Goal: Task Accomplishment & Management: Use online tool/utility

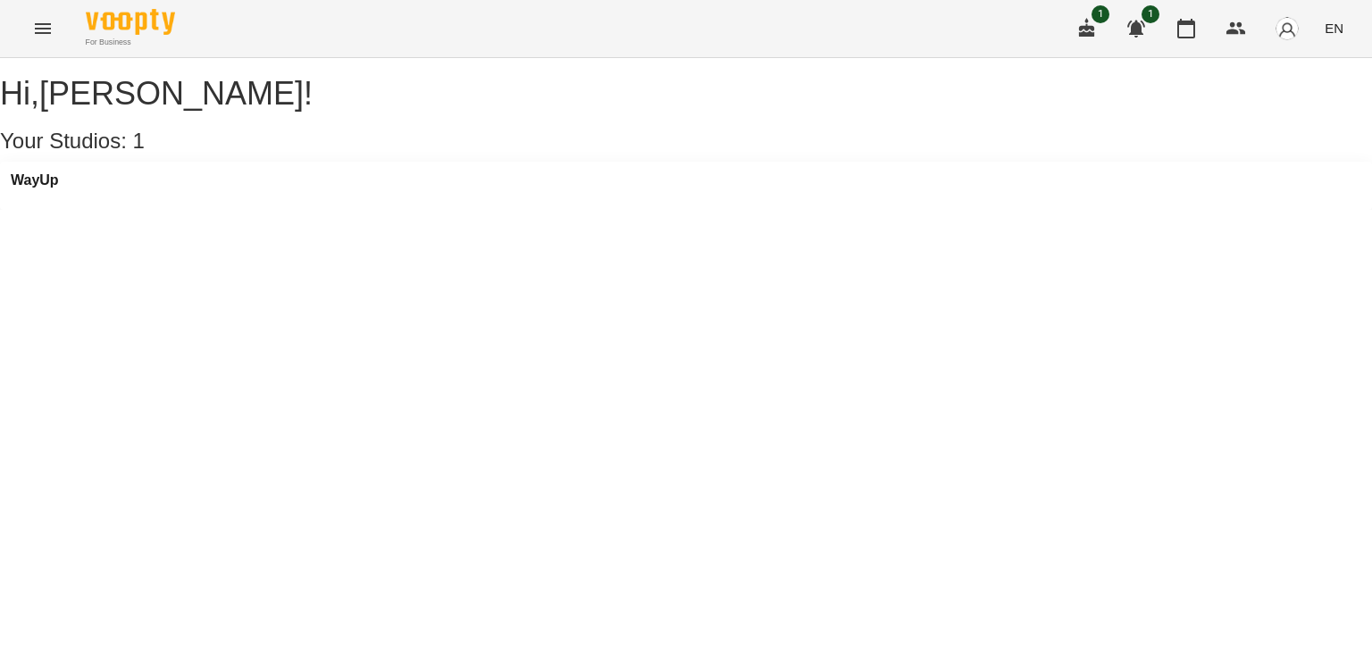
click at [1297, 22] on img "button" at bounding box center [1286, 28] width 25 height 25
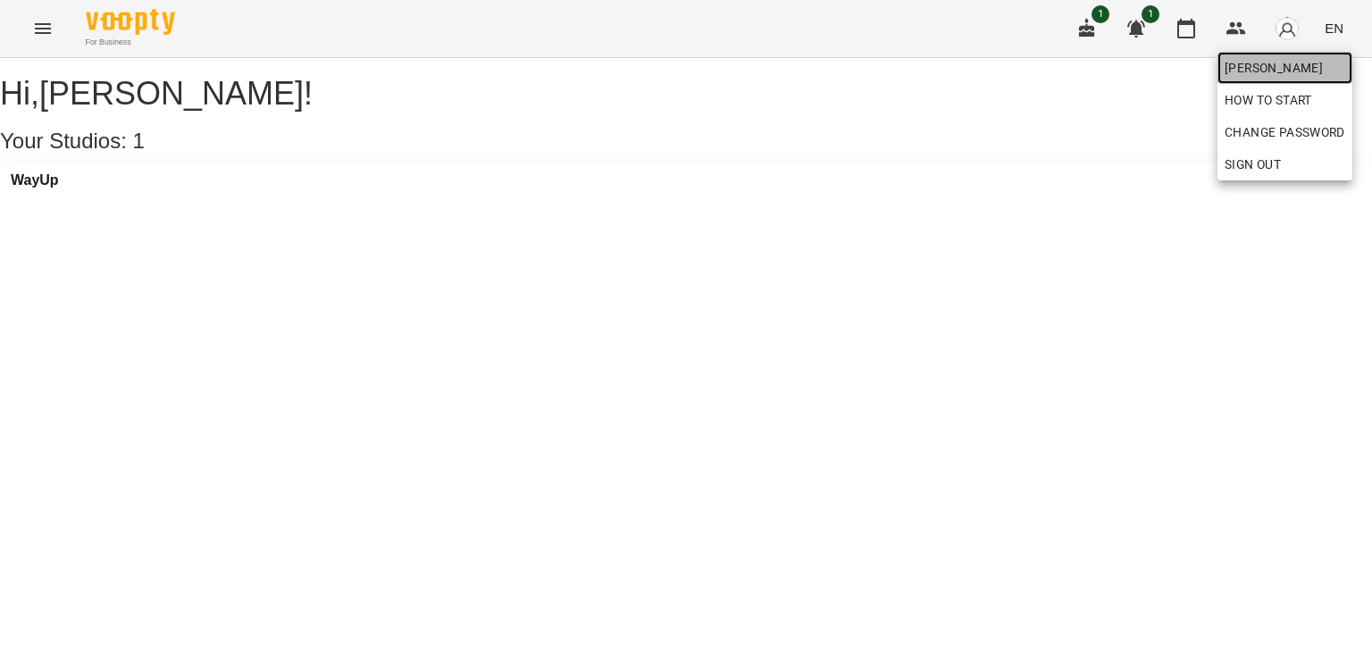
click at [1276, 74] on span "[PERSON_NAME]" at bounding box center [1284, 67] width 121 height 21
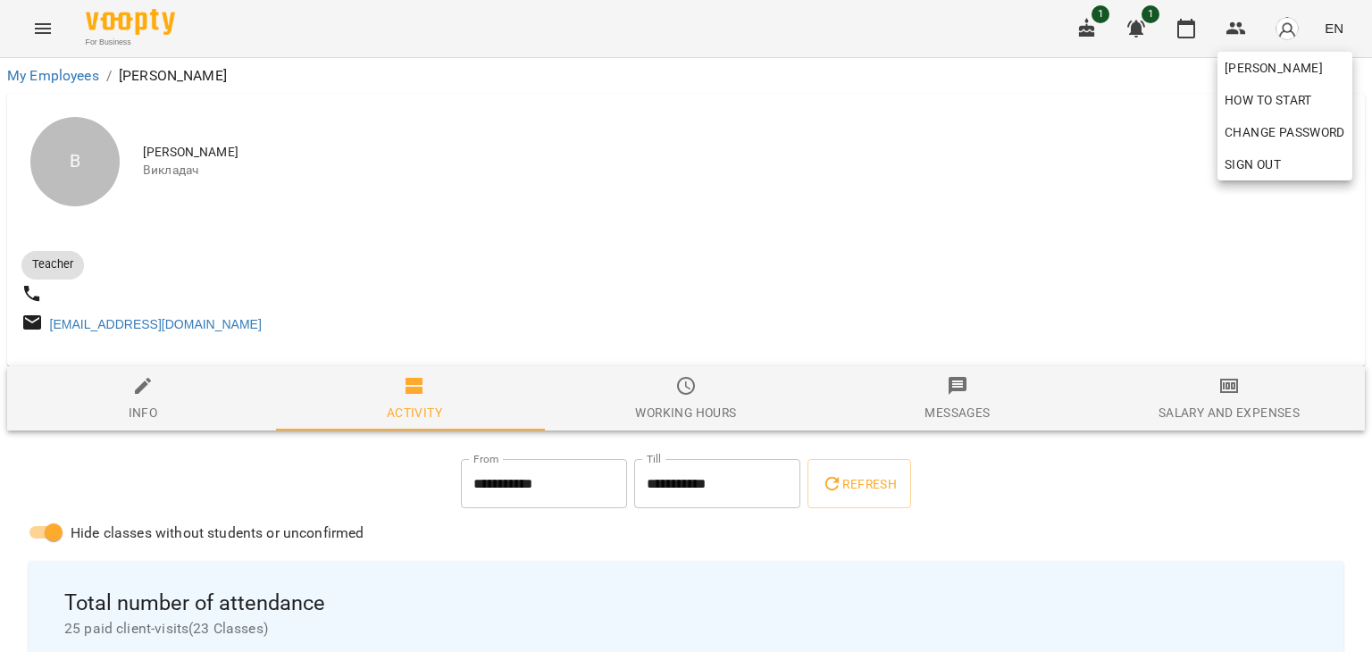
click at [1223, 407] on div at bounding box center [686, 326] width 1372 height 652
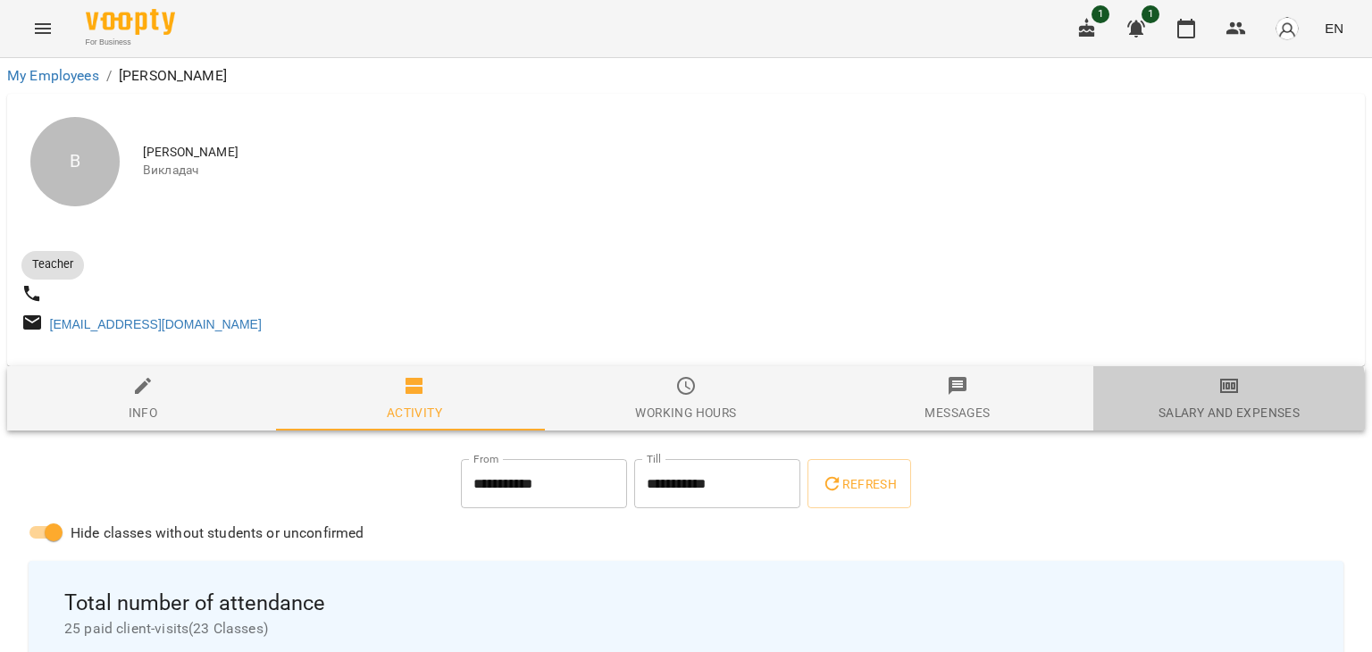
click at [1213, 408] on span "Salary and Expenses" at bounding box center [1229, 399] width 250 height 48
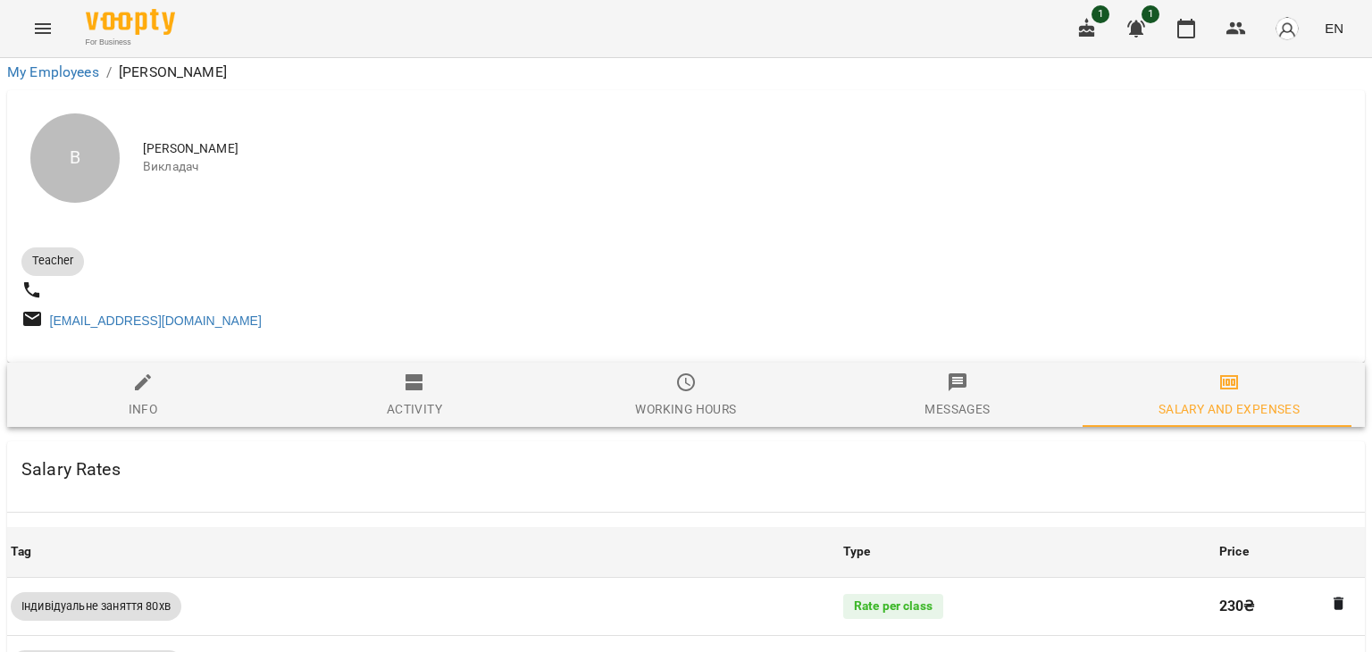
scroll to position [811, 0]
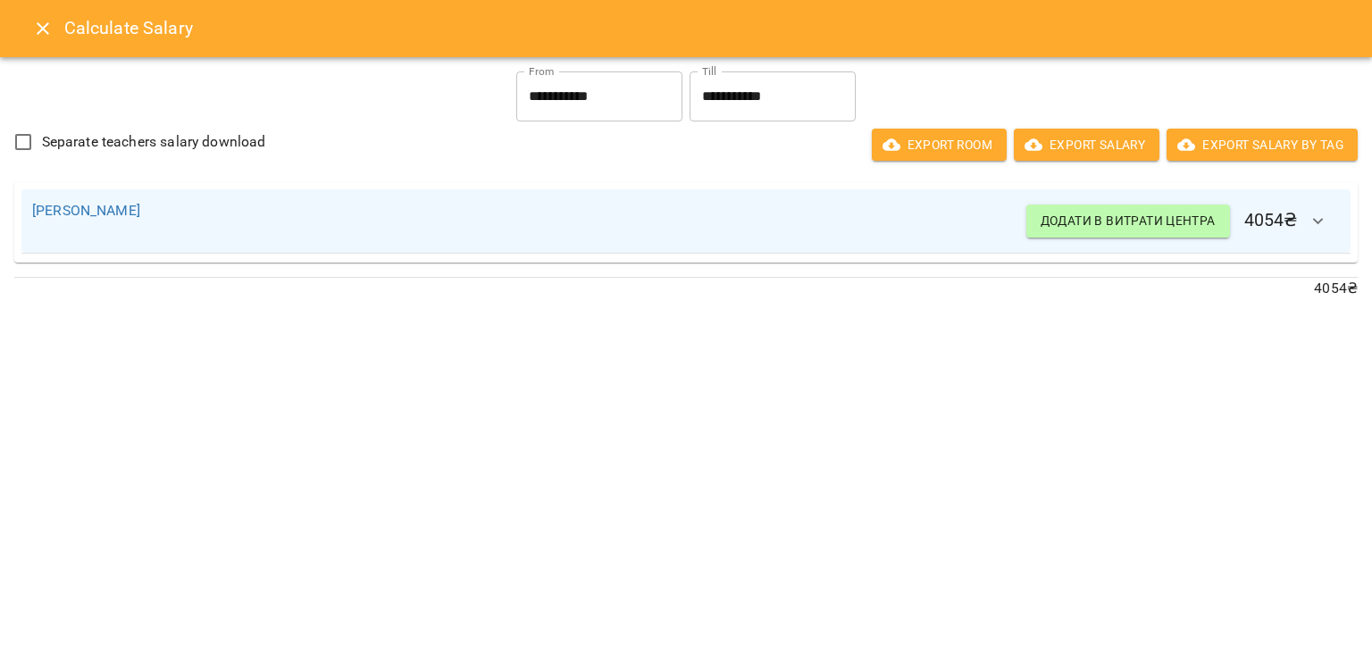
click at [40, 29] on icon "Close" at bounding box center [43, 28] width 13 height 13
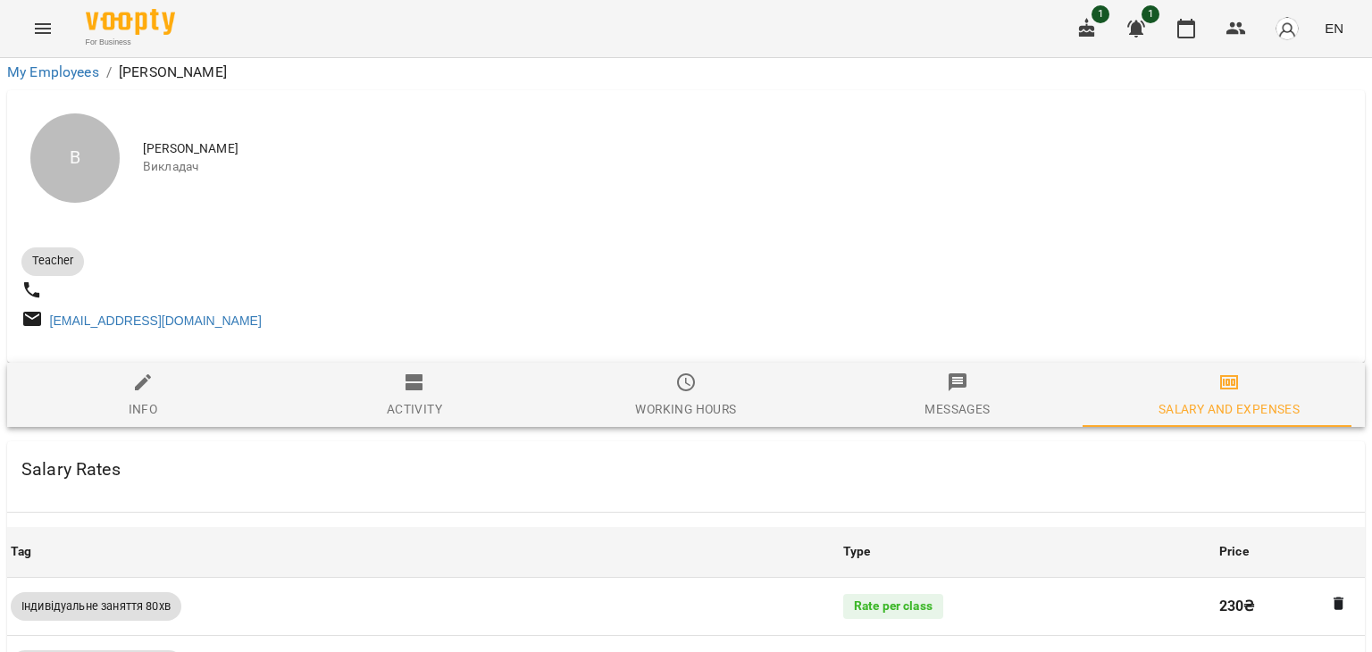
scroll to position [0, 0]
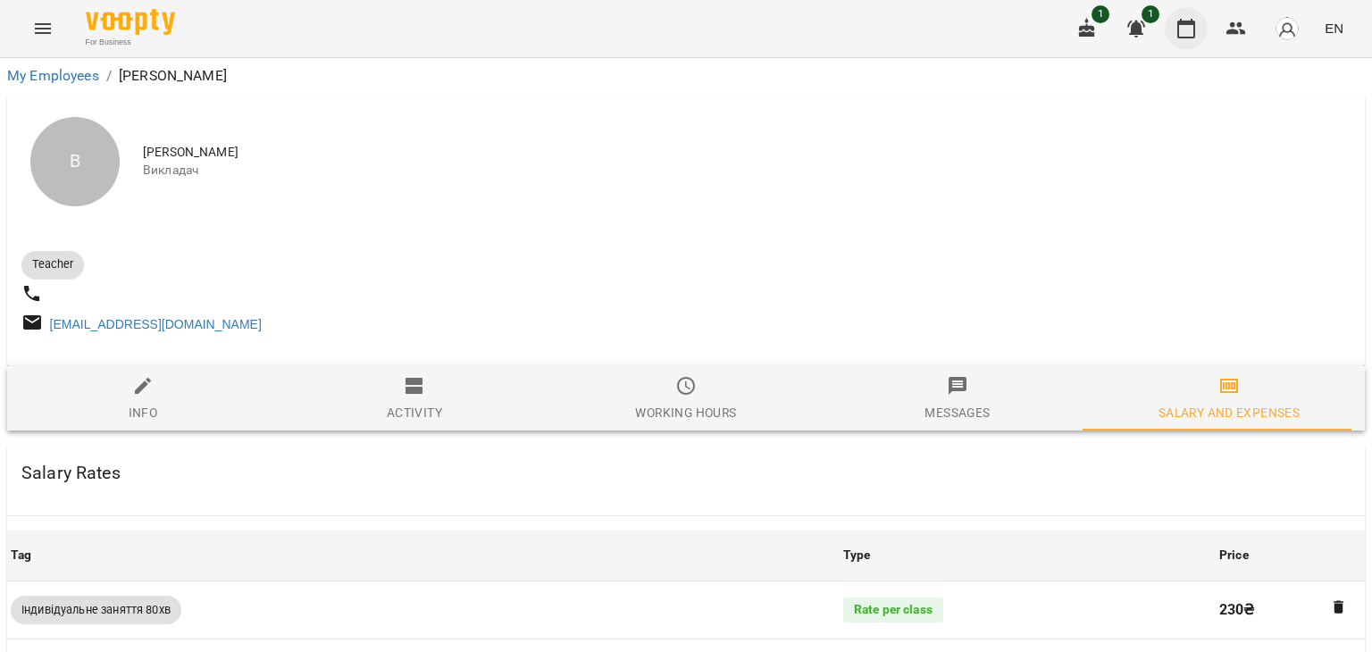
click at [1182, 38] on icon "button" at bounding box center [1186, 29] width 18 height 20
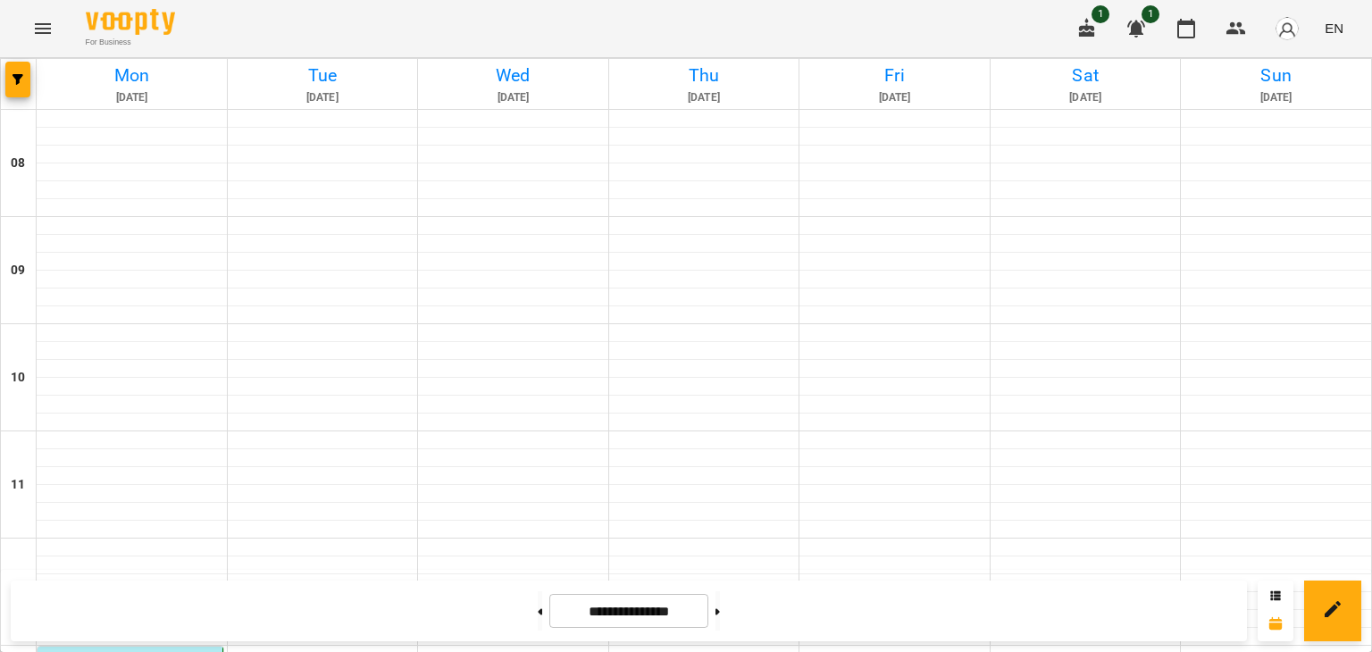
scroll to position [860, 0]
